Goal: Information Seeking & Learning: Learn about a topic

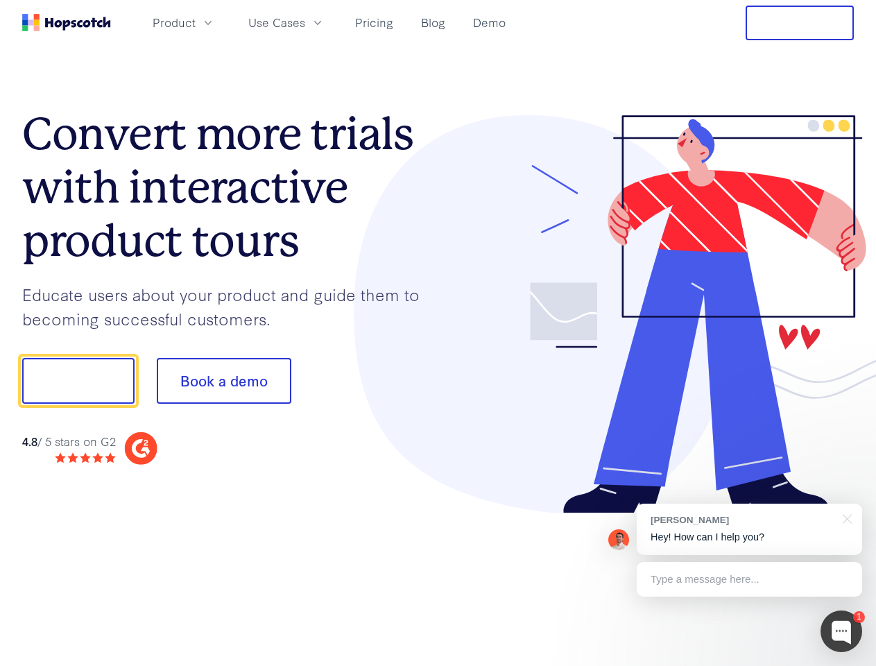
click at [438, 333] on div at bounding box center [646, 314] width 416 height 399
click at [196, 22] on span "Product" at bounding box center [174, 22] width 43 height 17
click at [305, 22] on span "Use Cases" at bounding box center [276, 22] width 57 height 17
click at [800, 23] on button "Free Trial" at bounding box center [800, 23] width 108 height 35
click at [78, 381] on button "Show me!" at bounding box center [78, 381] width 112 height 46
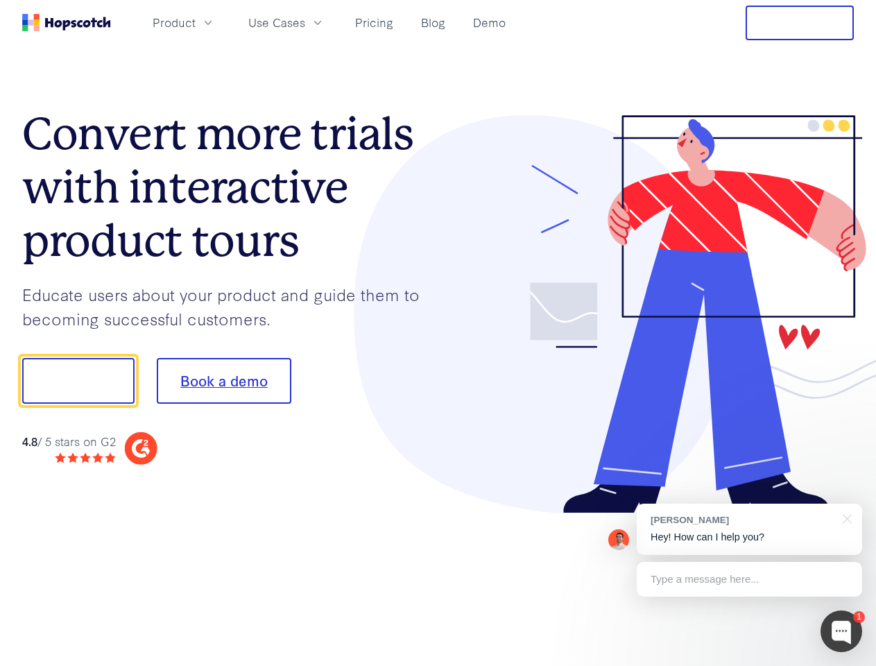
click at [223, 381] on button "Book a demo" at bounding box center [224, 381] width 135 height 46
click at [842, 631] on div at bounding box center [842, 632] width 42 height 42
click at [749, 529] on div "[PERSON_NAME] Hey! How can I help you?" at bounding box center [749, 529] width 225 height 51
click at [845, 518] on div at bounding box center [732, 379] width 260 height 463
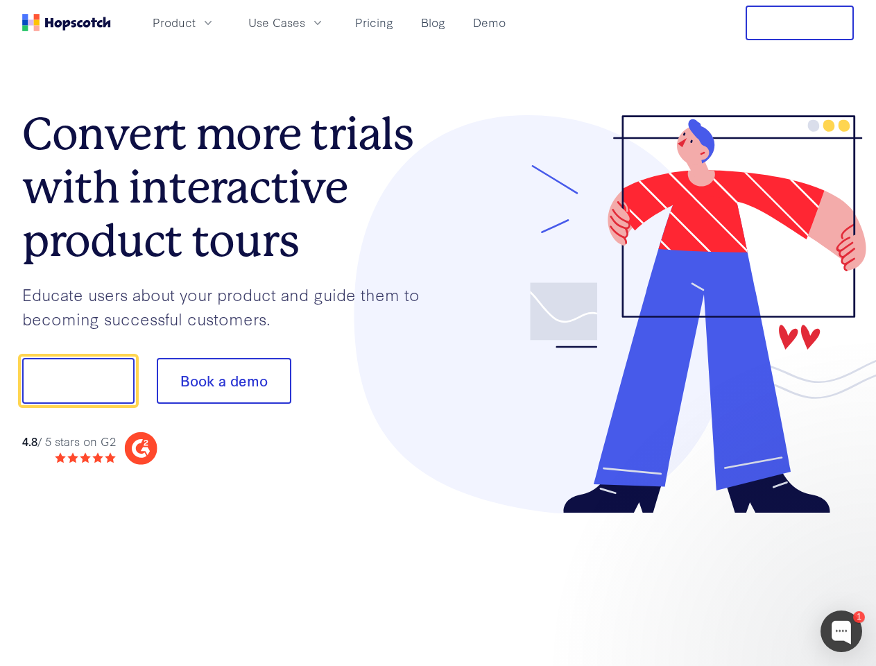
click at [749, 579] on div at bounding box center [732, 472] width 260 height 277
